Goal: Check status: Check status

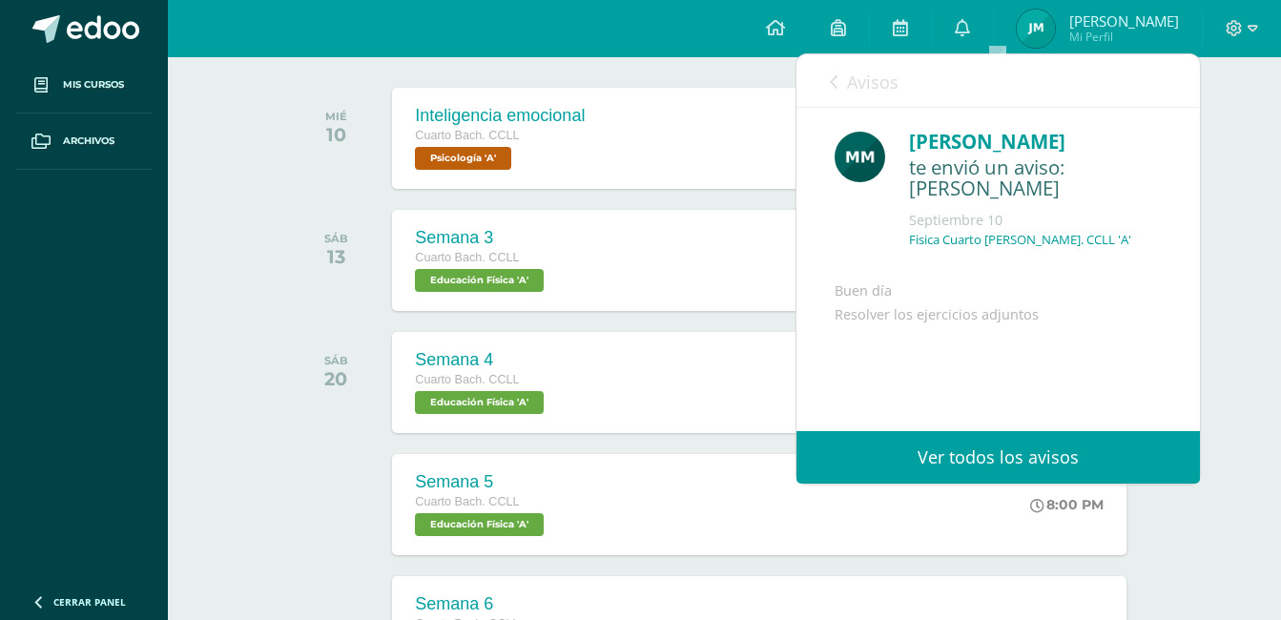
scroll to position [140, 0]
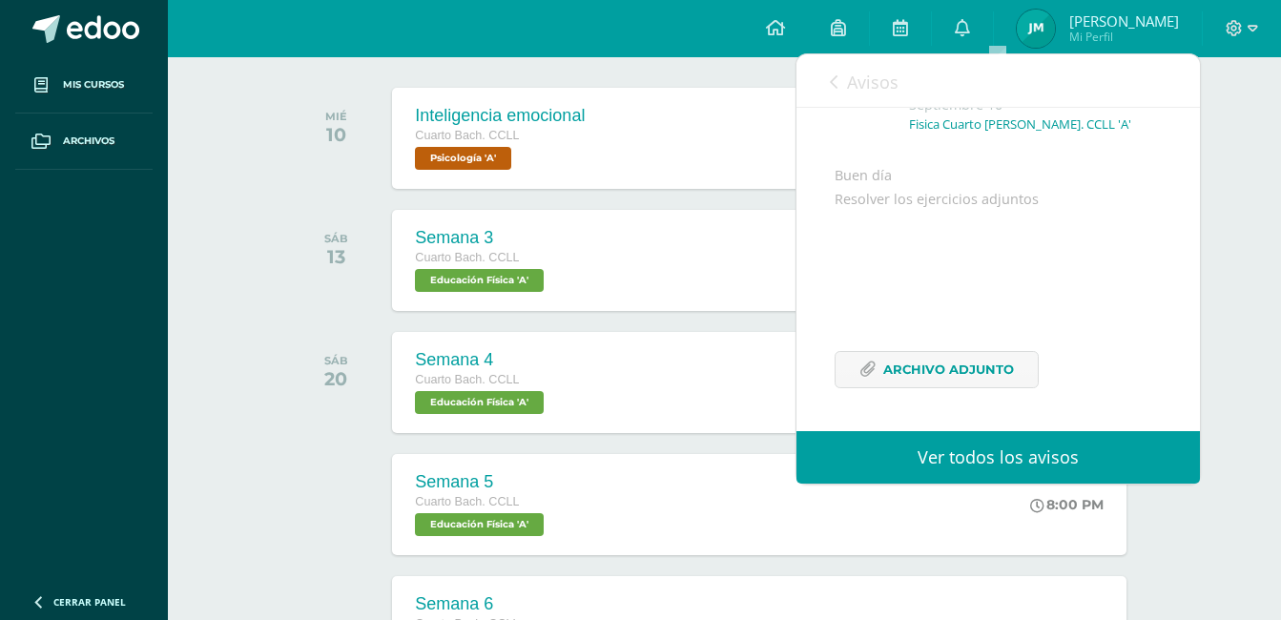
click at [317, 218] on div "SÁB 13" at bounding box center [341, 260] width 96 height 101
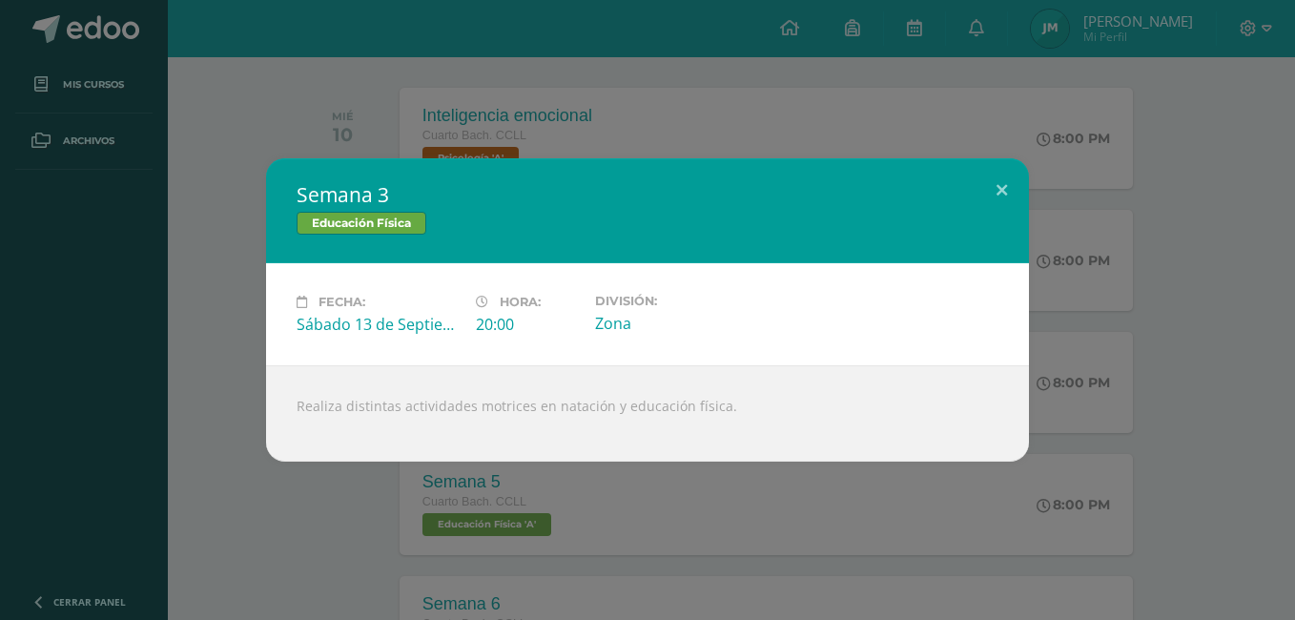
click at [330, 32] on div "Semana 3 Educación Física Fecha: Sábado 13 de Septiembre Hora: 20:00 División: …" at bounding box center [647, 310] width 1295 height 620
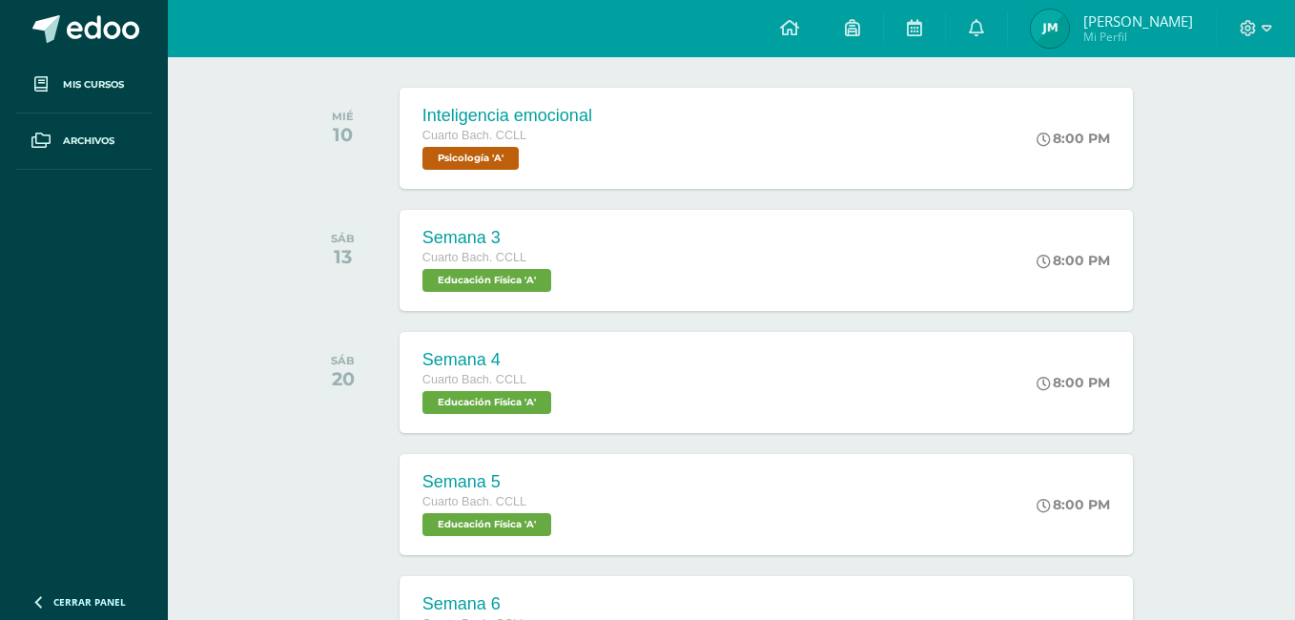
click at [330, 32] on div "Semana 3 Educación Física Fecha: Sábado 13 de Septiembre Hora: 20:00 División: …" at bounding box center [647, 310] width 1295 height 620
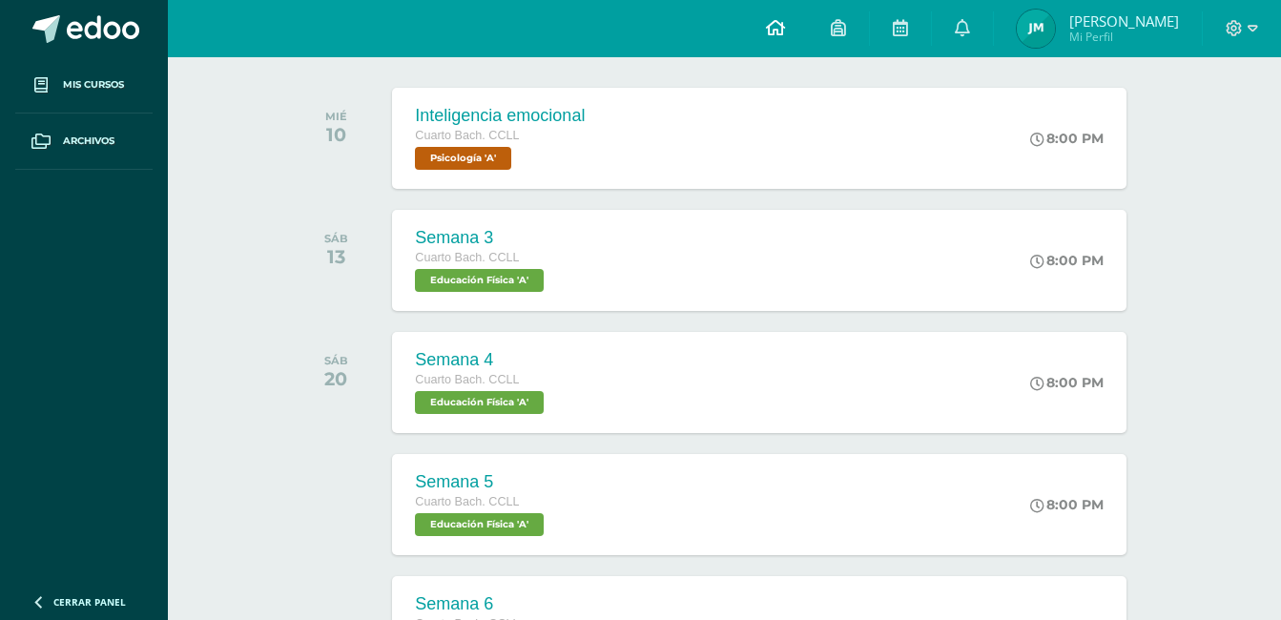
click at [793, 35] on link at bounding box center [775, 28] width 65 height 57
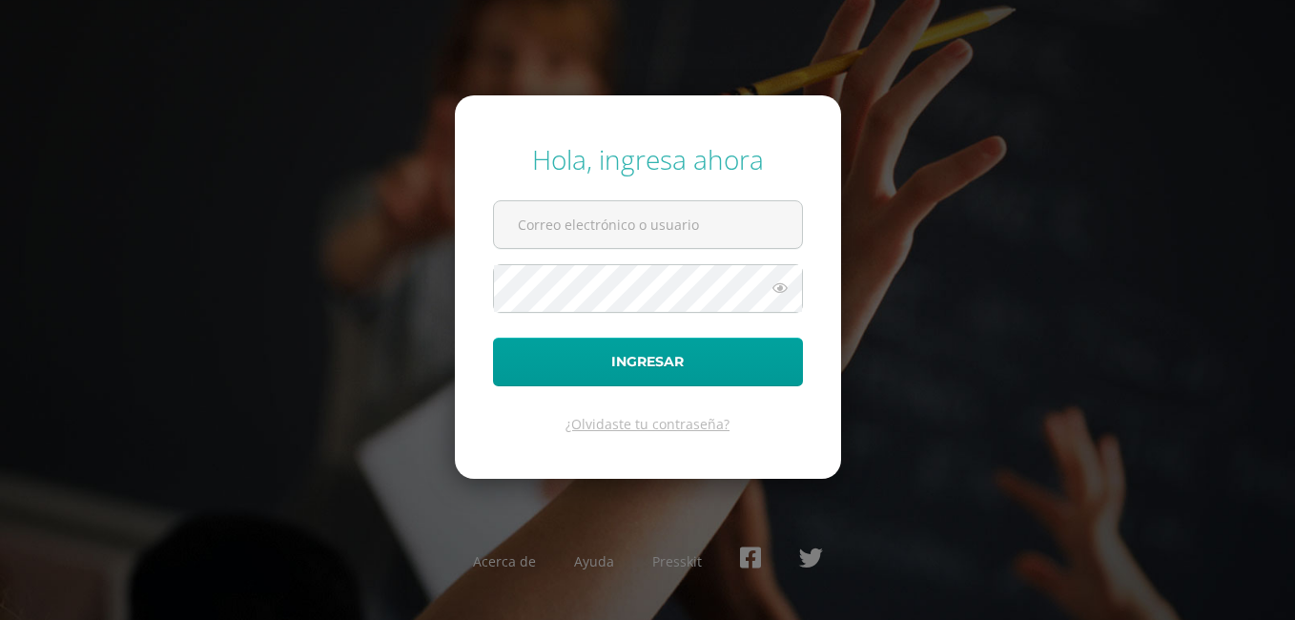
type input "[PERSON_NAME][EMAIL_ADDRESS][DOMAIN_NAME]"
click at [1047, 237] on div "Hola, ingresa ahora [PERSON_NAME][EMAIL_ADDRESS][DOMAIN_NAME] Ingresar ¿Olvidas…" at bounding box center [647, 310] width 1230 height 368
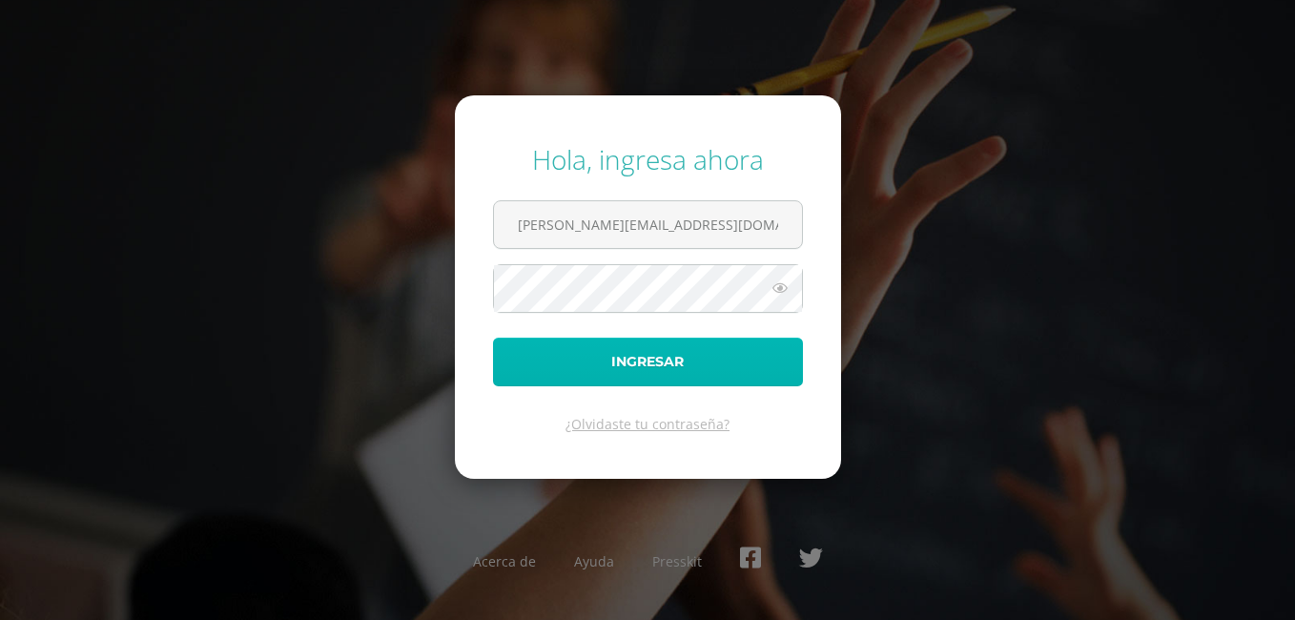
click at [729, 375] on button "Ingresar" at bounding box center [648, 362] width 310 height 49
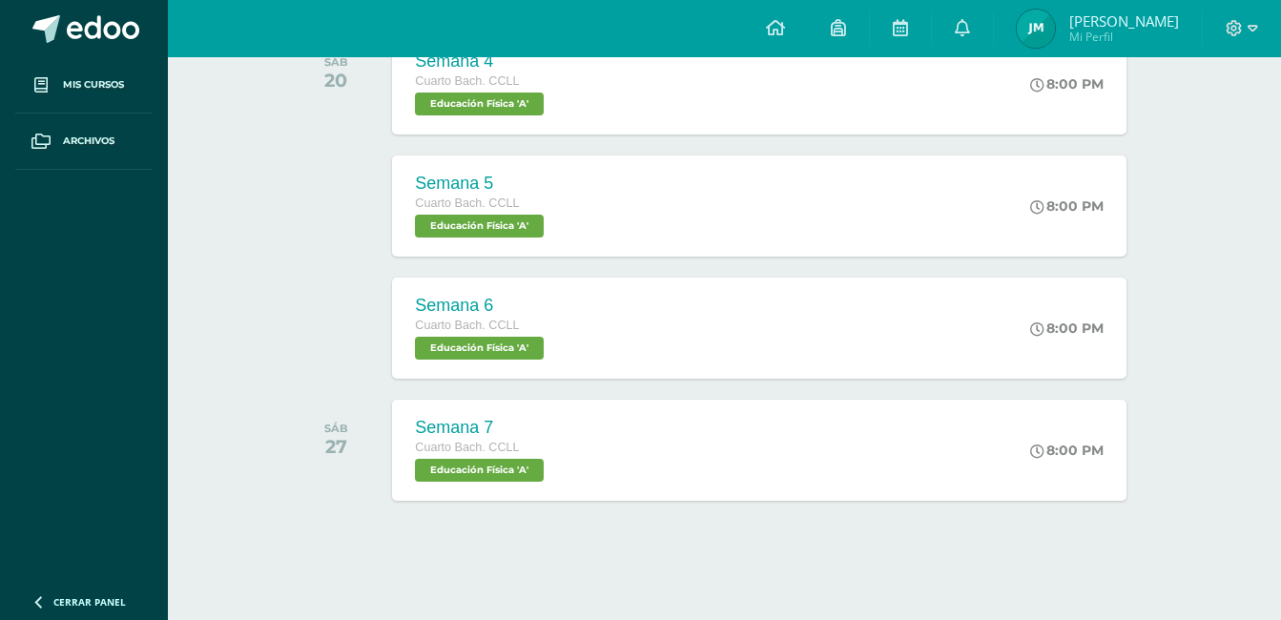
scroll to position [588, 0]
click at [747, 331] on div "Semana 6 Cuarto Bach. CCLL Educación Física 'A' 8:00 PM Semana 6 Educación Físi…" at bounding box center [758, 327] width 733 height 101
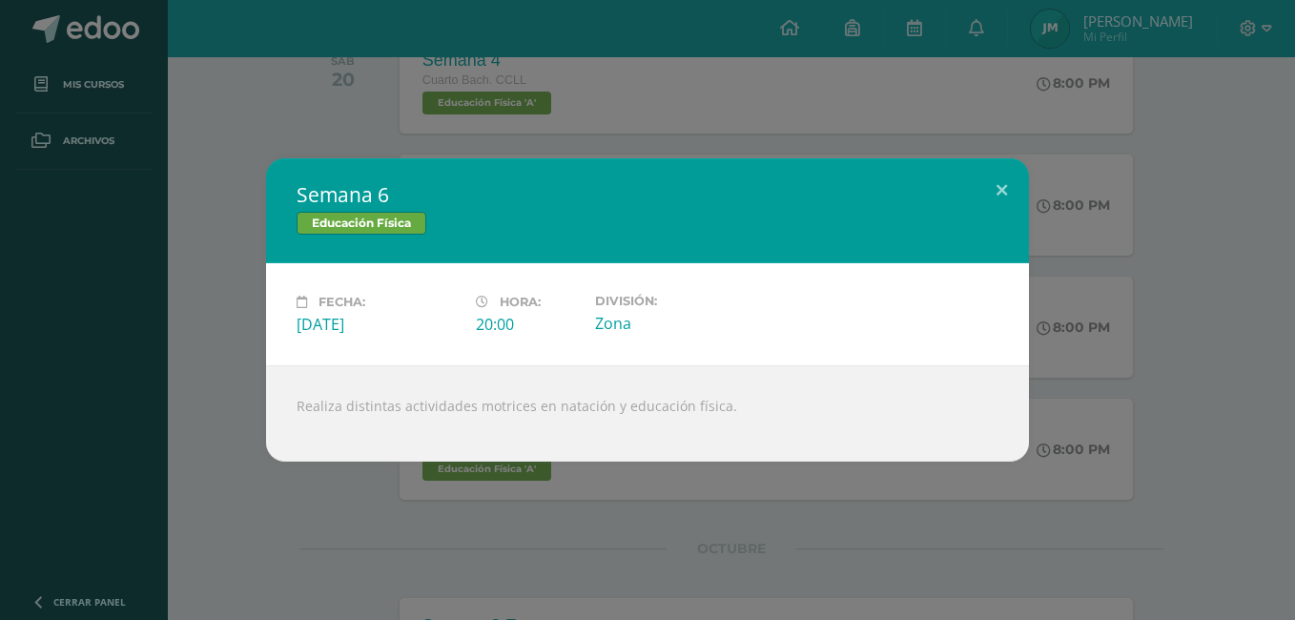
click at [186, 264] on div "Semana 6 Educación Física Fecha: Sábado 20 de Septiembre Hora: 20:00 División: …" at bounding box center [648, 309] width 1280 height 303
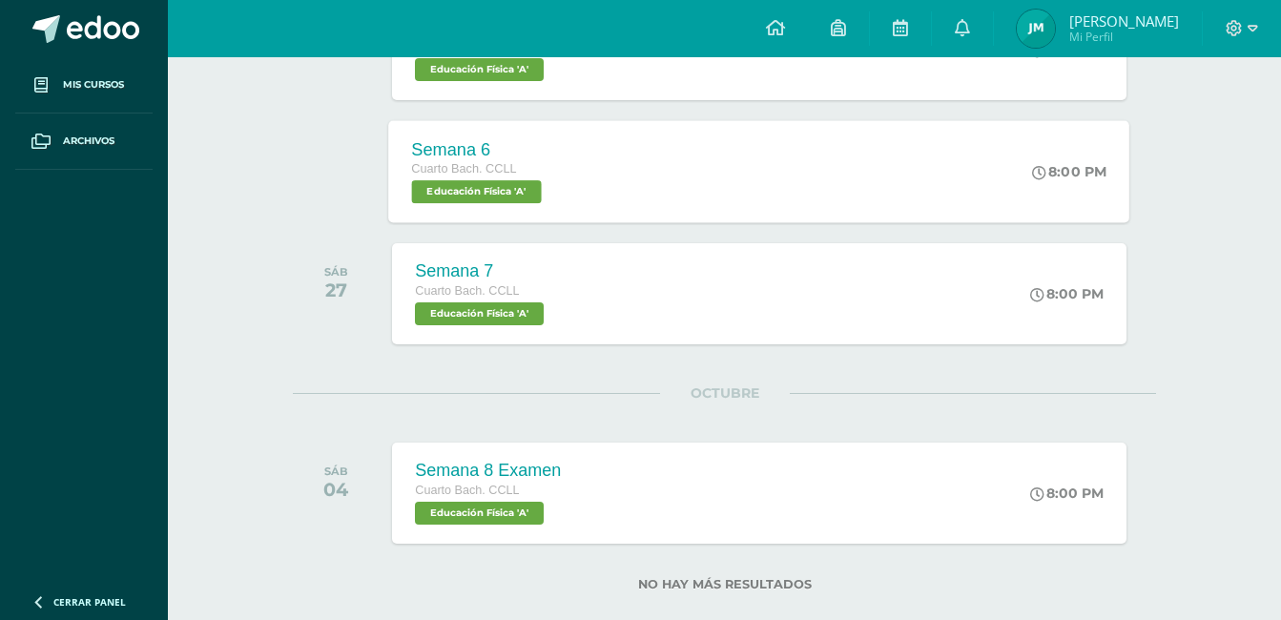
scroll to position [776, 0]
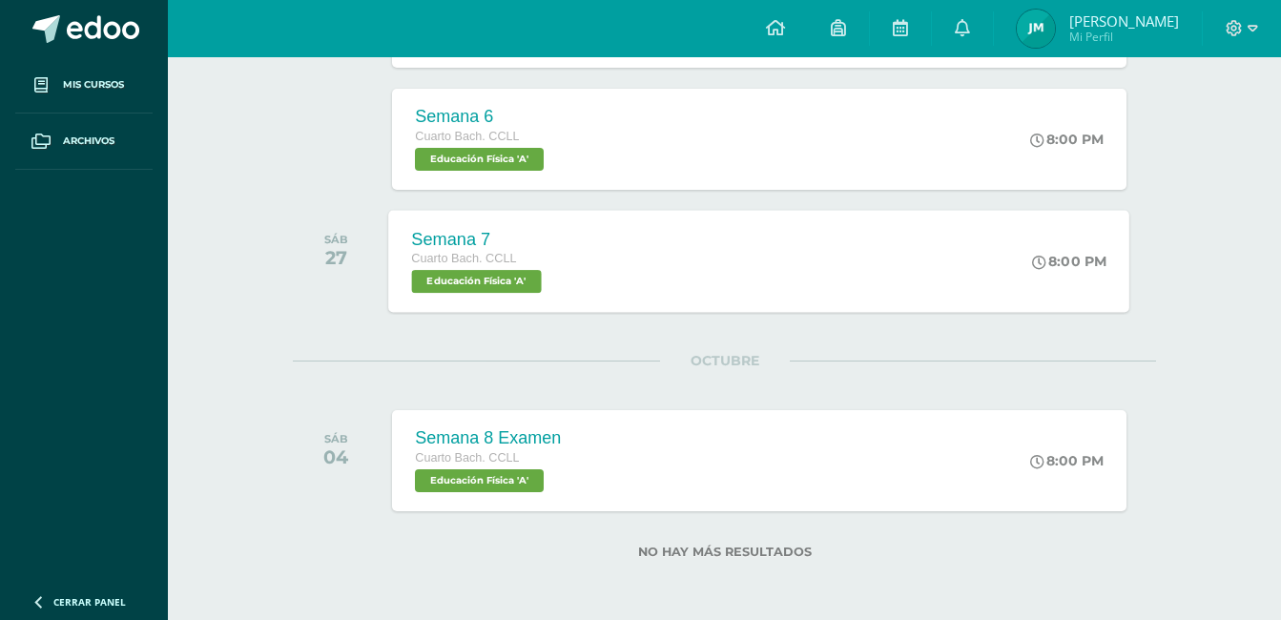
click at [514, 237] on div "Semana 7" at bounding box center [479, 239] width 134 height 20
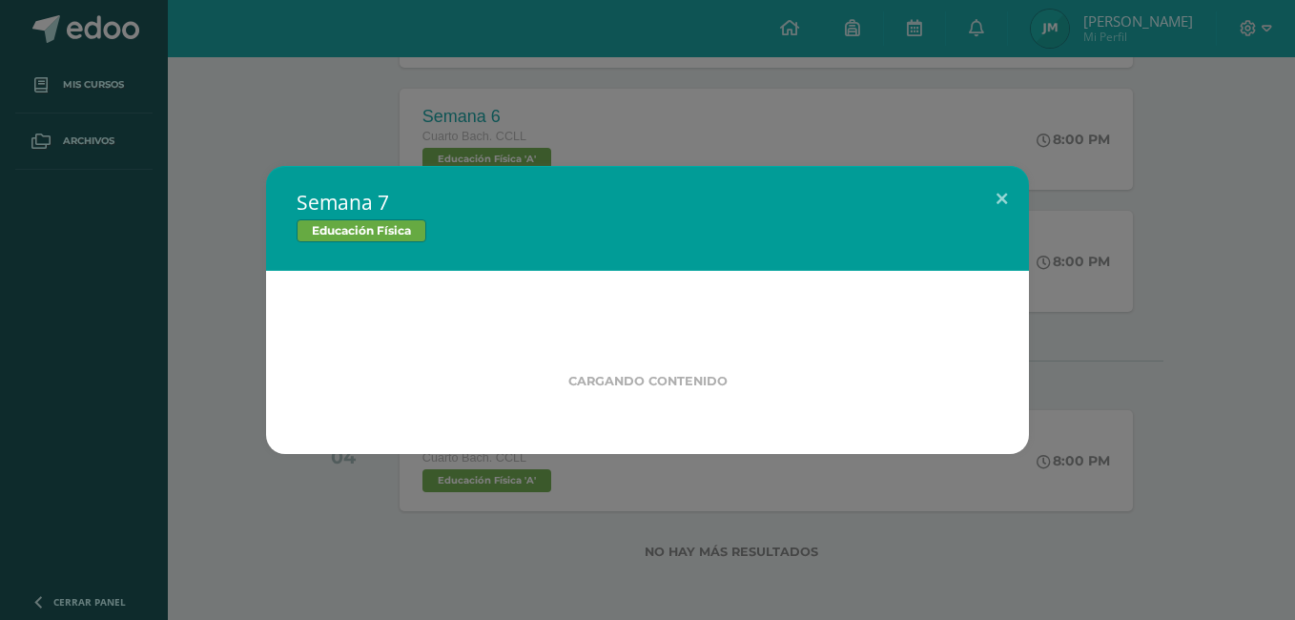
click at [296, 83] on div "Semana 7 Educación Física Cargando contenido Loading..." at bounding box center [647, 310] width 1295 height 620
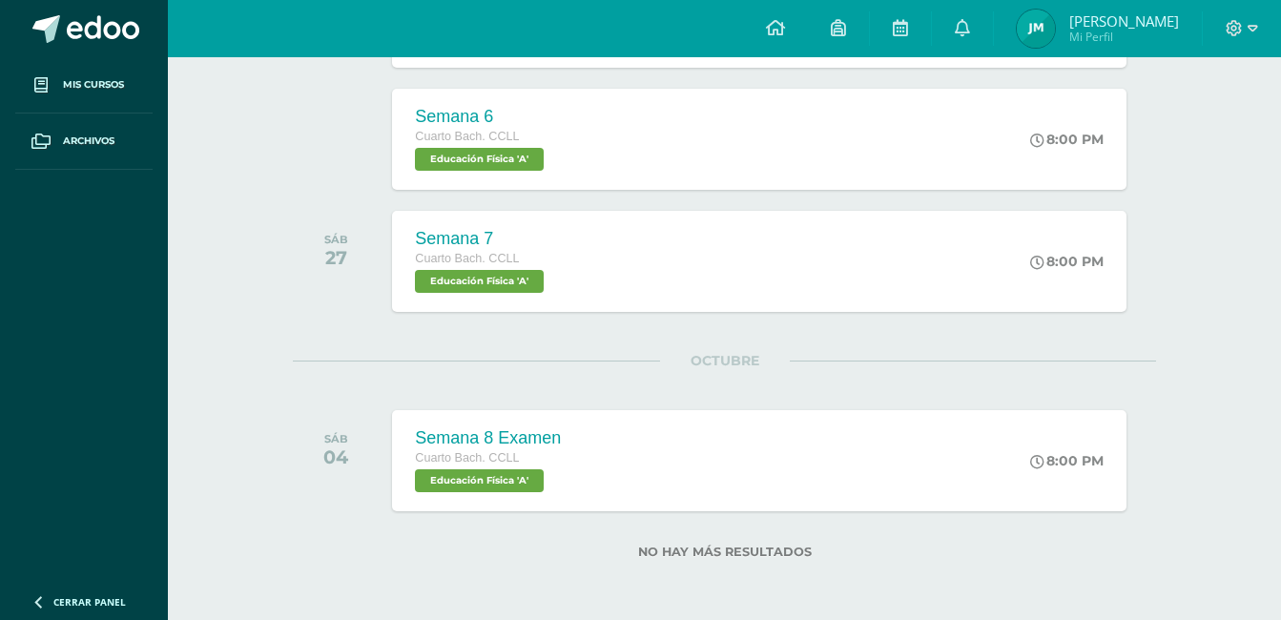
click at [476, 345] on div "SEPTIEMBRE MIÉ 10 Inteligencia emocional Cuarto Bach. CCLL Psicología 'A' 8:00 …" at bounding box center [724, 32] width 863 height 963
